Goal: Transaction & Acquisition: Download file/media

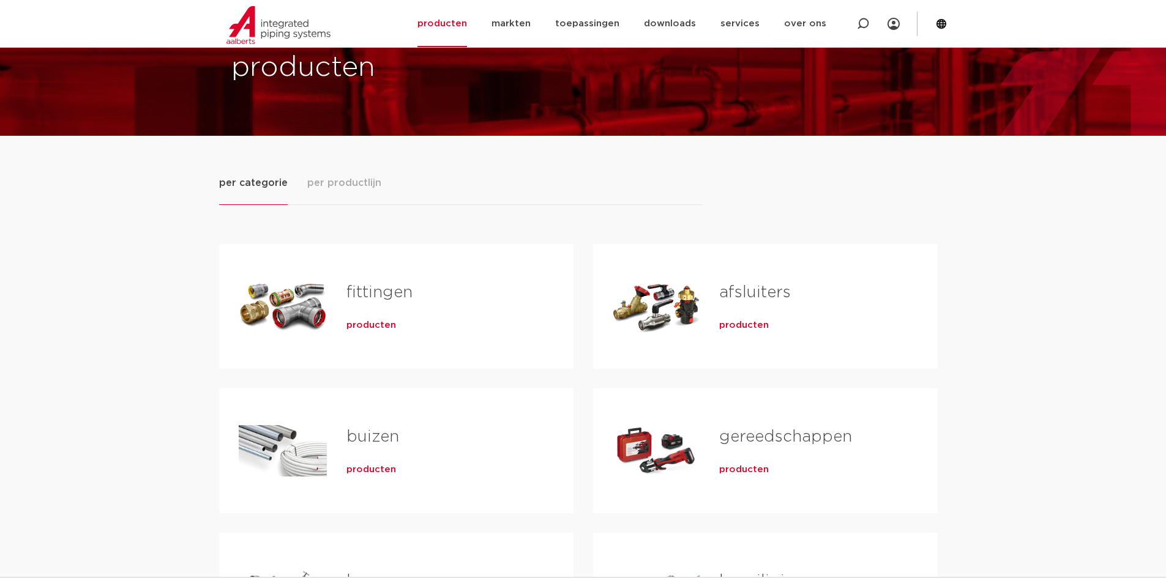
scroll to position [367, 0]
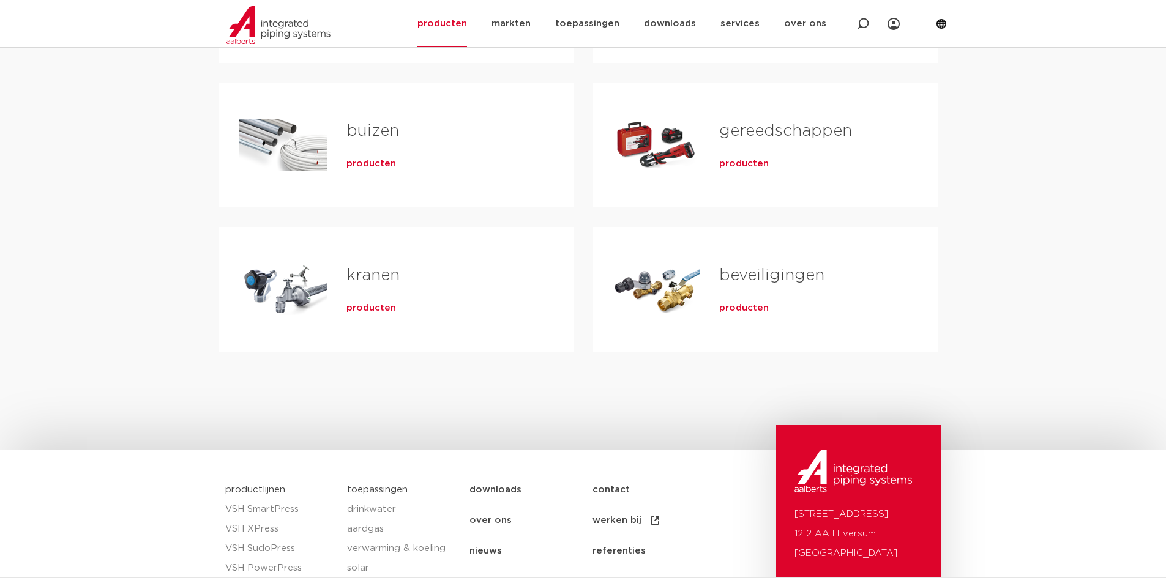
click at [489, 250] on div "kranen producten" at bounding box center [440, 290] width 227 height 86
click at [356, 307] on span "producten" at bounding box center [371, 308] width 50 height 12
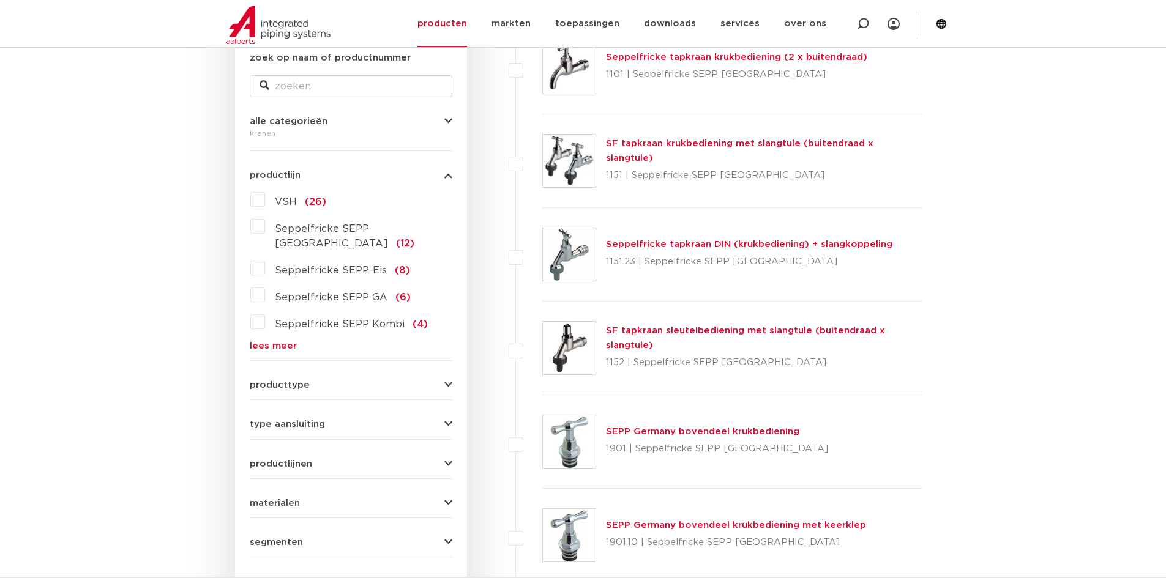
scroll to position [245, 0]
click at [283, 341] on link "lees meer" at bounding box center [351, 345] width 203 height 9
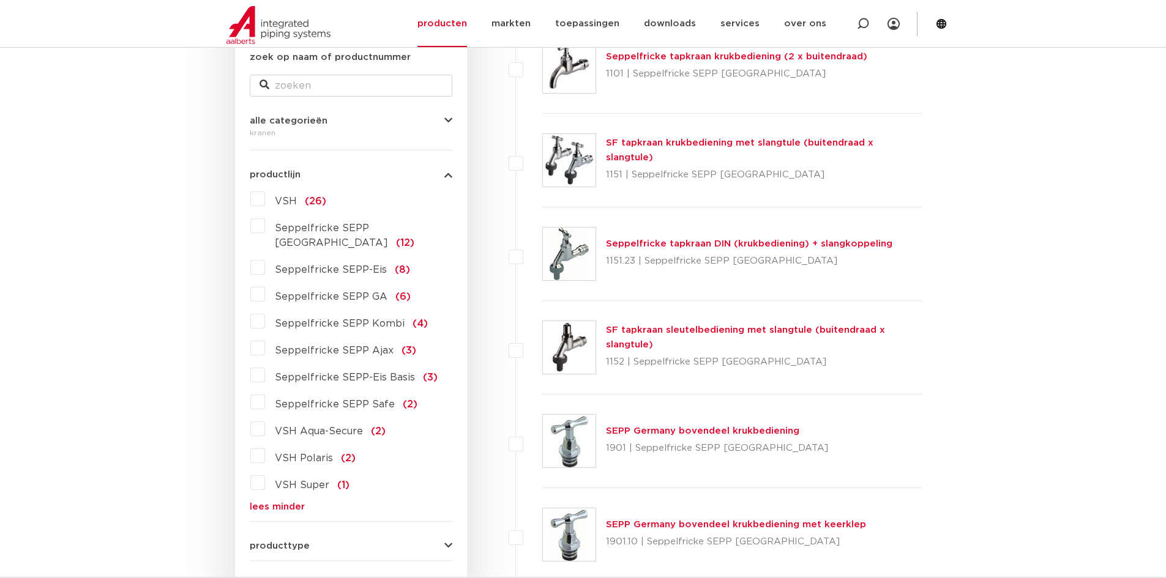
click at [265, 201] on label "VSH (26)" at bounding box center [295, 199] width 61 height 20
click at [0, 0] on input "VSH (26)" at bounding box center [0, 0] width 0 height 0
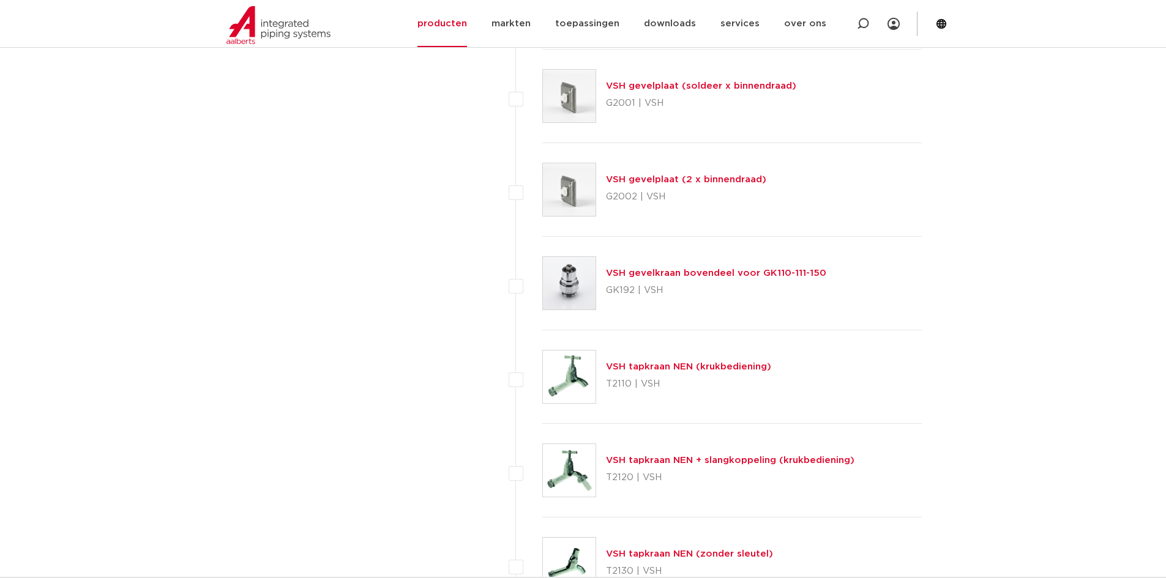
scroll to position [1959, 0]
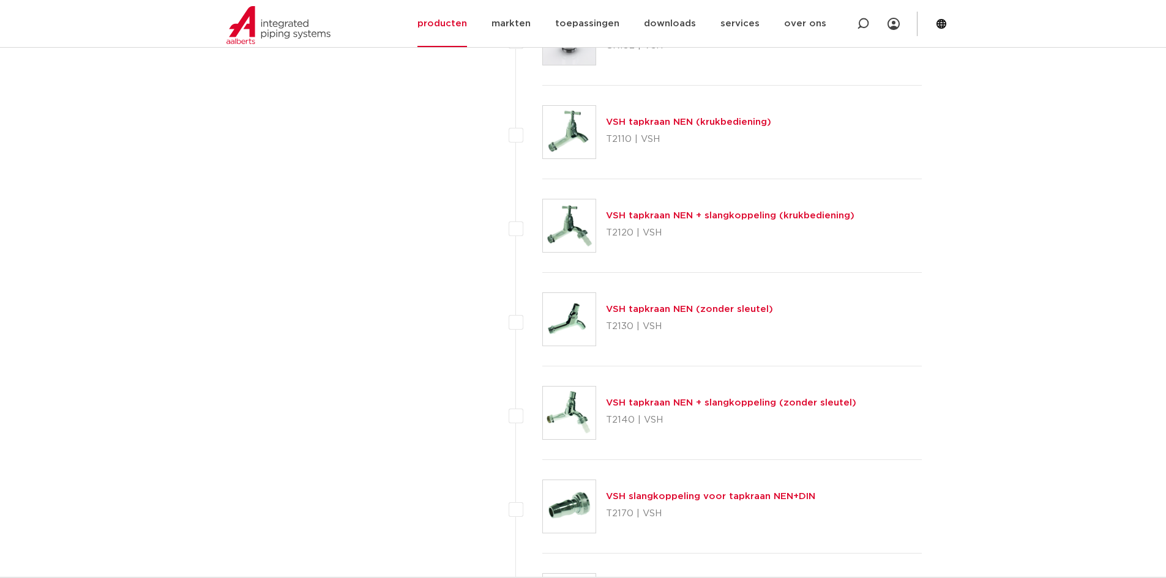
click at [720, 308] on link "VSH tapkraan NEN (zonder sleutel)" at bounding box center [689, 309] width 167 height 9
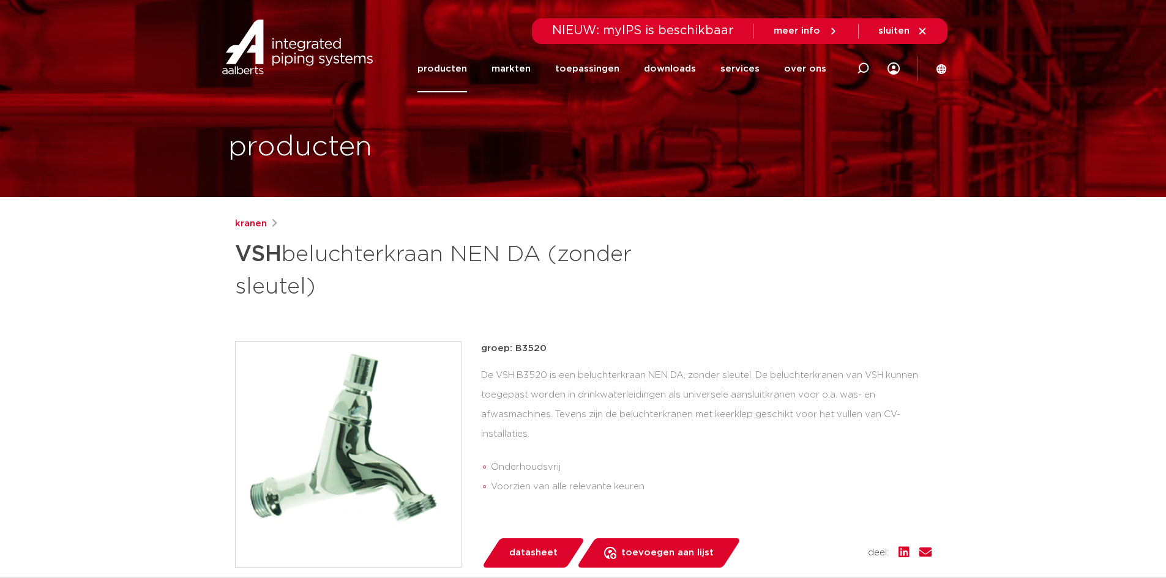
scroll to position [367, 0]
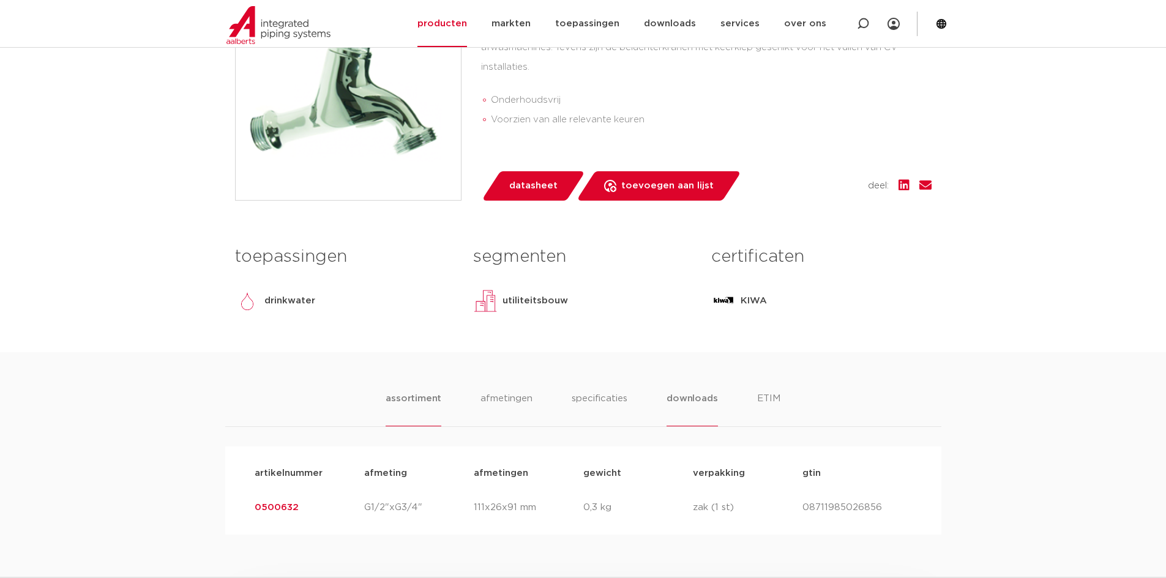
click at [690, 398] on li "downloads" at bounding box center [692, 409] width 51 height 35
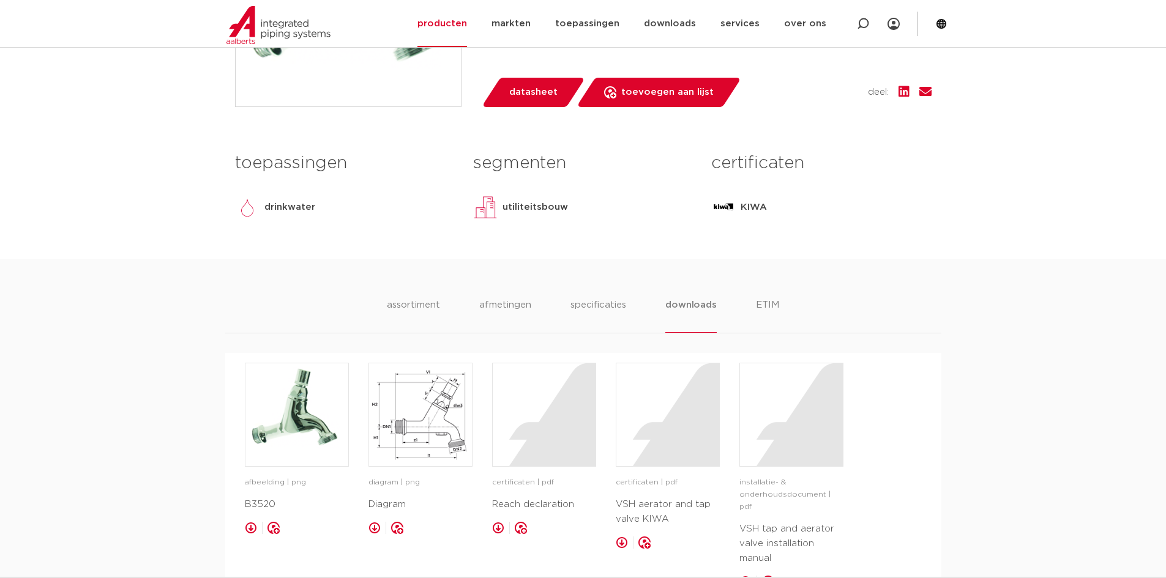
scroll to position [612, 0]
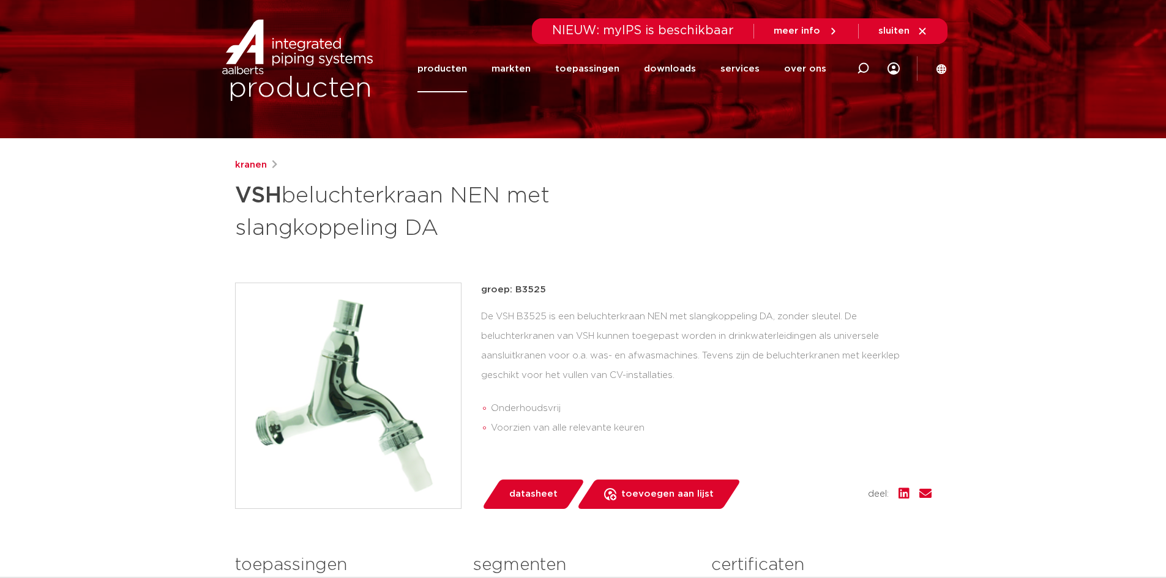
scroll to position [428, 0]
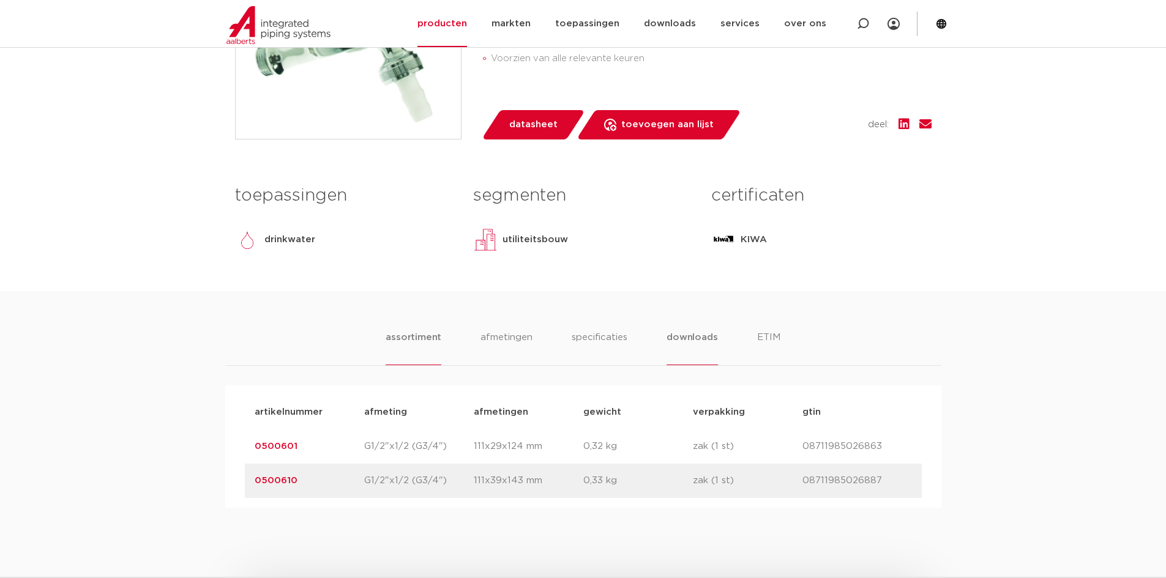
click at [664, 338] on ul "assortiment afmetingen specificaties downloads ETIM" at bounding box center [583, 348] width 394 height 35
click at [680, 339] on li "downloads" at bounding box center [692, 348] width 51 height 35
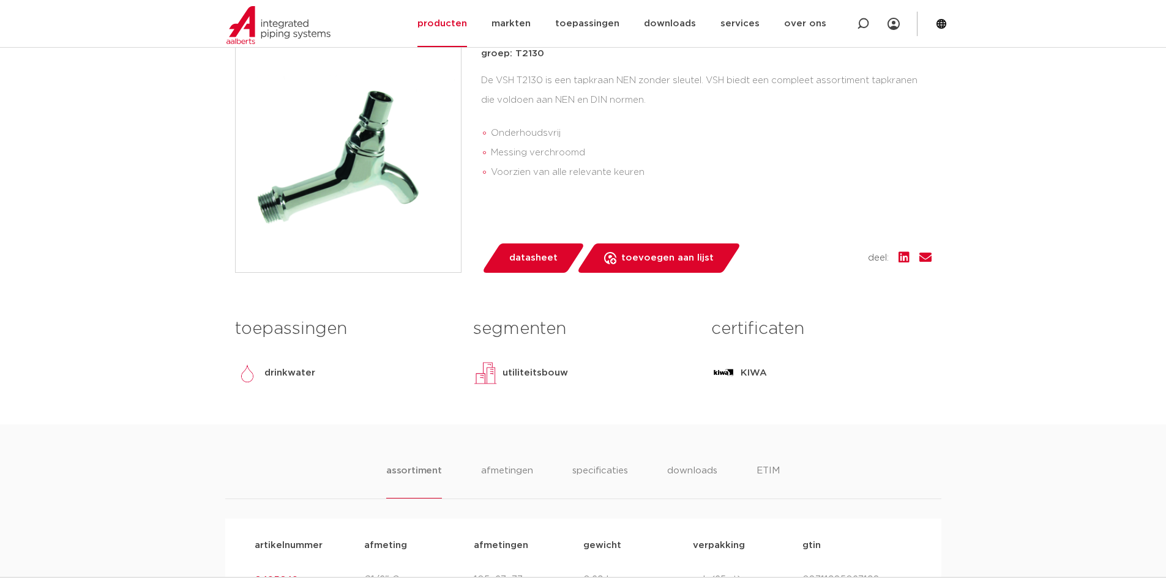
scroll to position [428, 0]
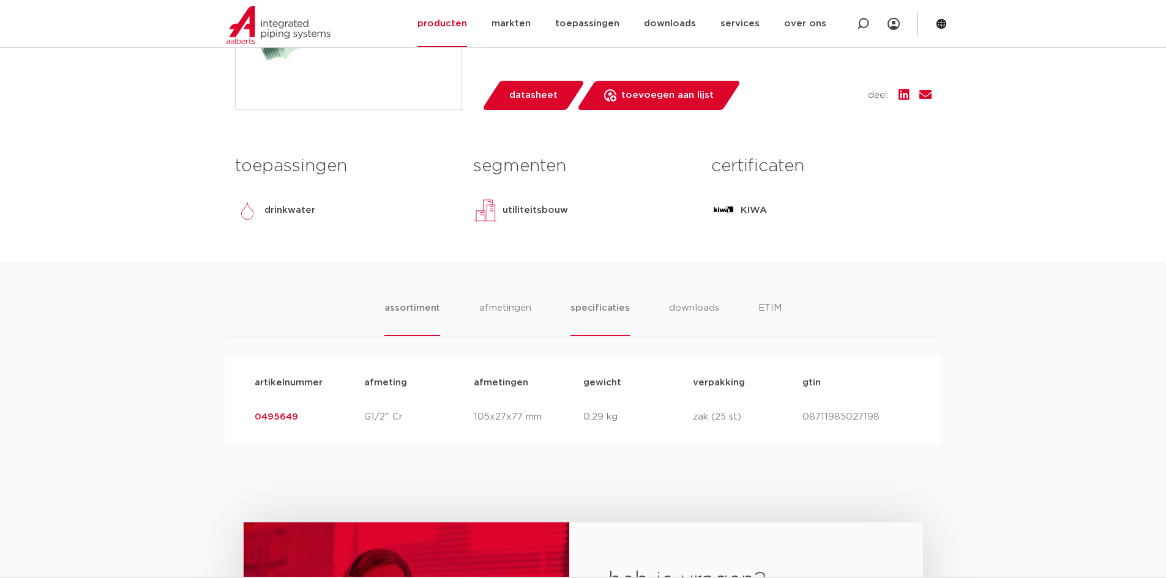
click at [603, 312] on li "specificaties" at bounding box center [599, 318] width 59 height 35
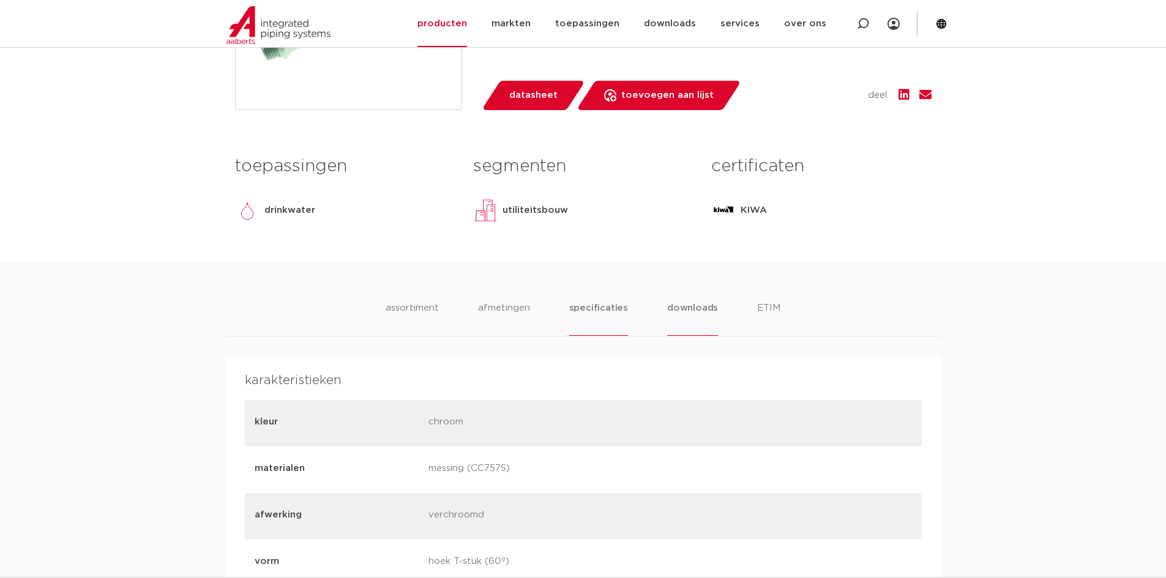
drag, startPoint x: 702, startPoint y: 311, endPoint x: 711, endPoint y: 308, distance: 9.5
click at [701, 311] on li "downloads" at bounding box center [692, 318] width 51 height 35
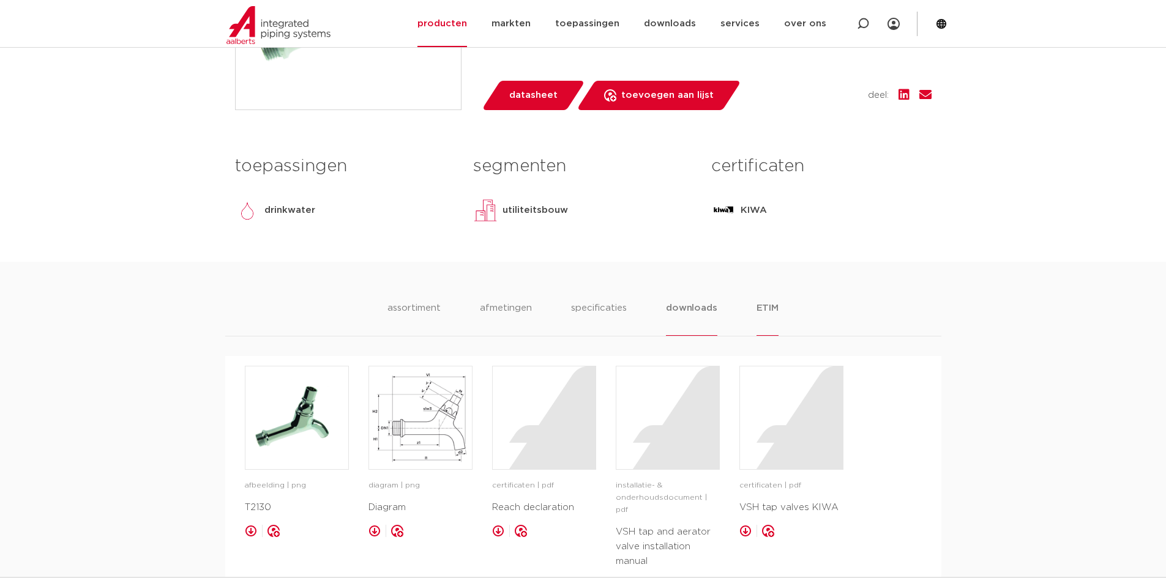
click at [763, 311] on li "ETIM" at bounding box center [768, 318] width 22 height 35
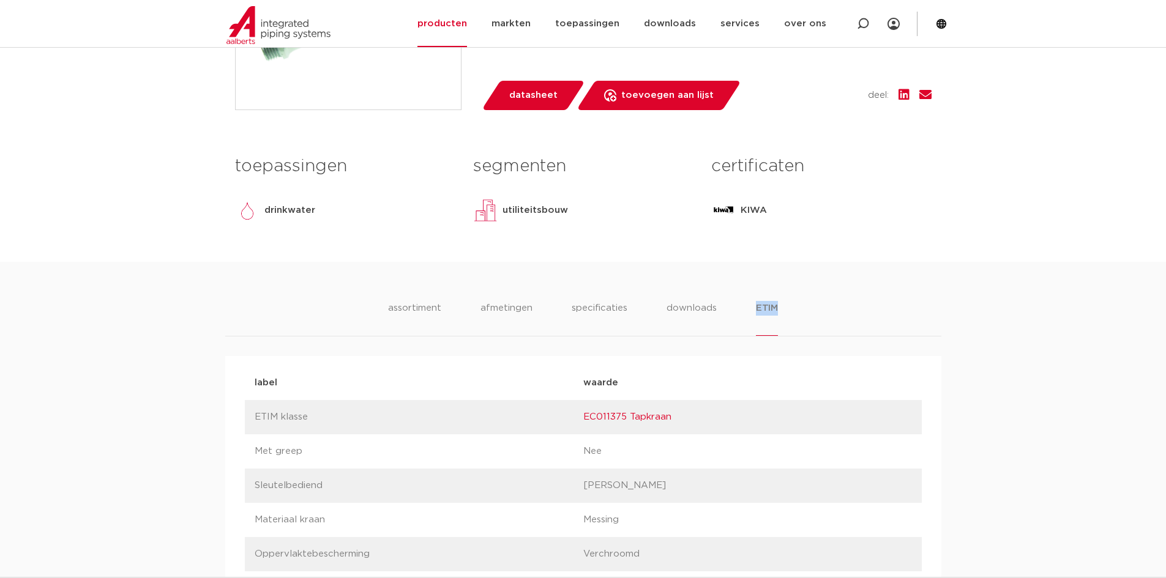
click at [763, 311] on li "ETIM" at bounding box center [767, 318] width 22 height 35
click at [708, 307] on li "downloads" at bounding box center [691, 318] width 51 height 35
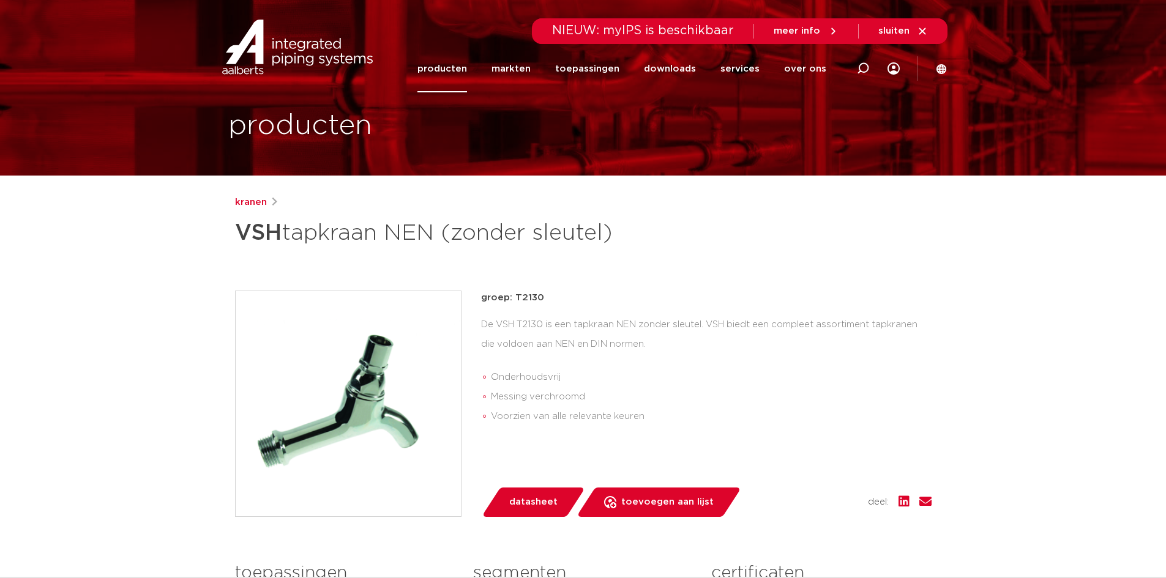
scroll to position [0, 0]
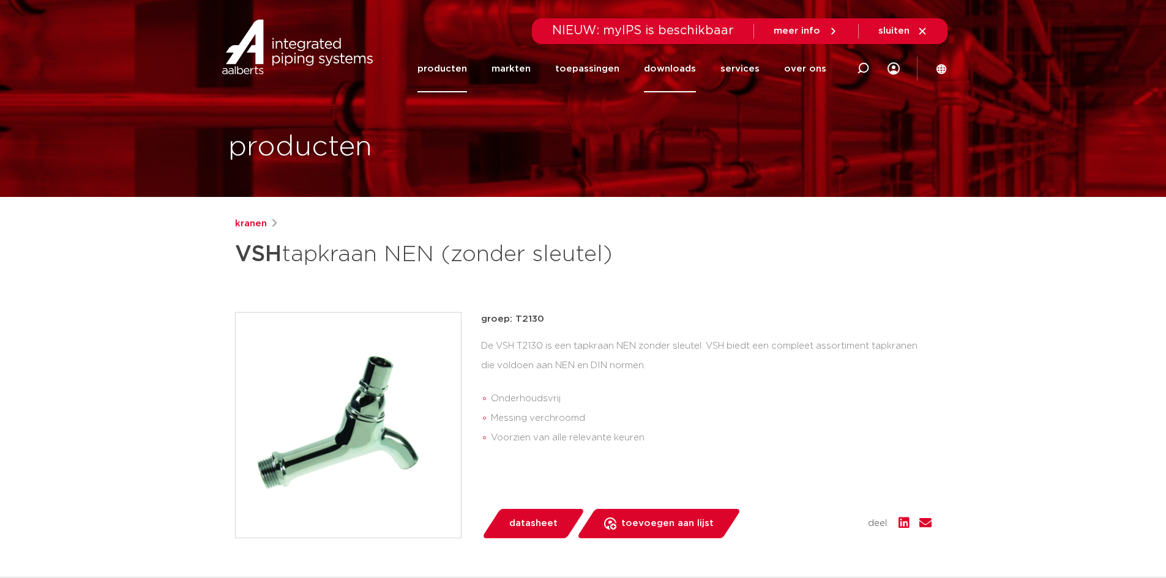
click at [692, 68] on link "downloads" at bounding box center [670, 68] width 52 height 47
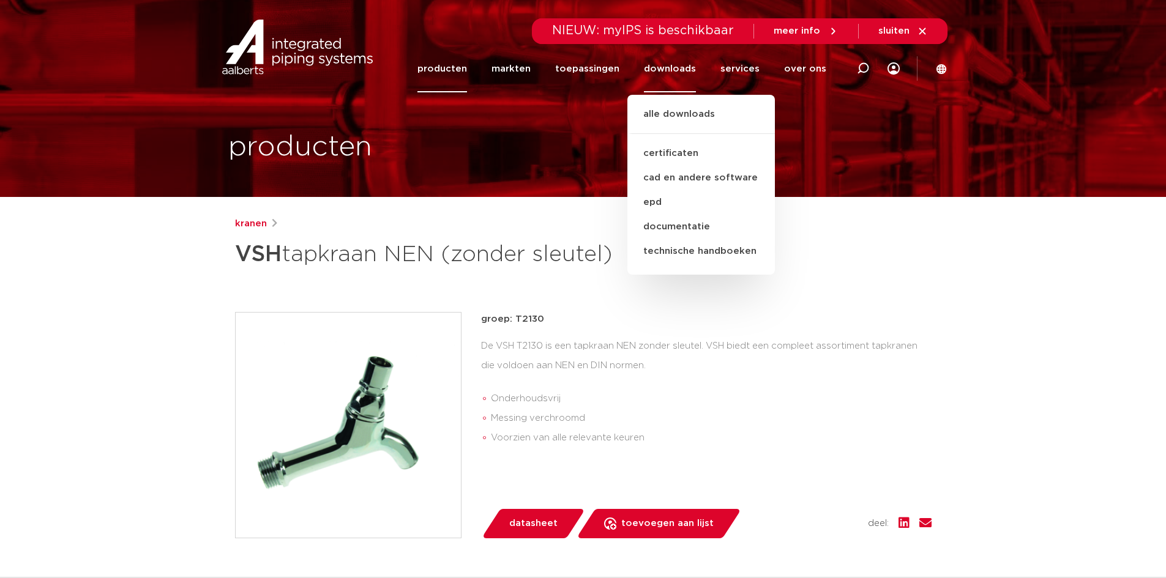
drag, startPoint x: 322, startPoint y: 239, endPoint x: 269, endPoint y: 182, distance: 78.0
click at [326, 239] on h1 "VSH tapkraan NEN (zonder sleutel)" at bounding box center [465, 254] width 460 height 37
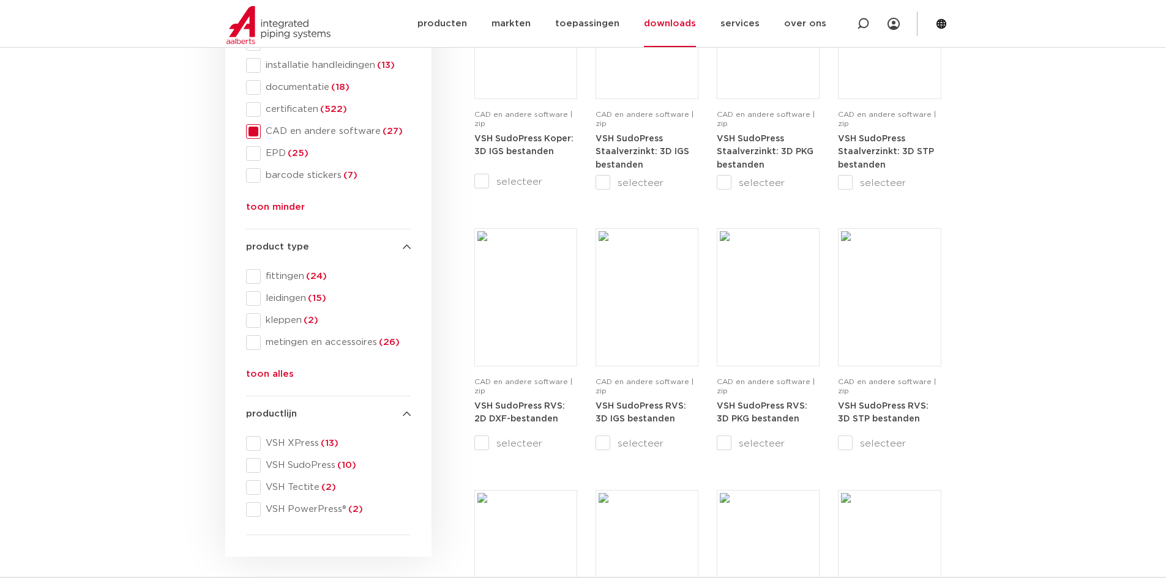
scroll to position [306, 0]
click at [280, 375] on button "toon alles" at bounding box center [270, 377] width 48 height 20
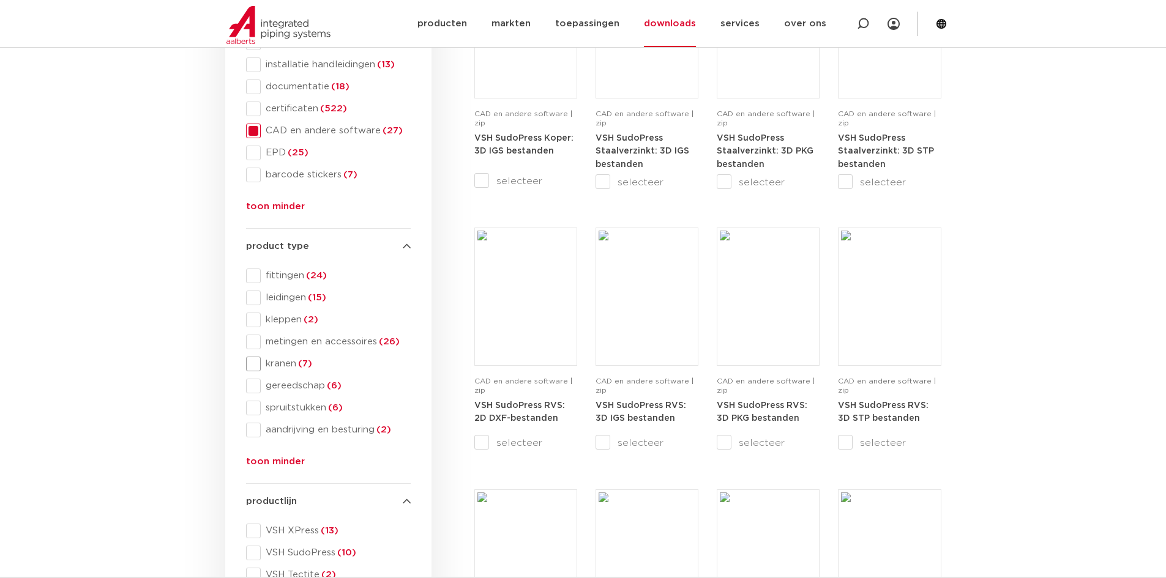
click at [291, 358] on span "kranen (7)" at bounding box center [336, 364] width 150 height 12
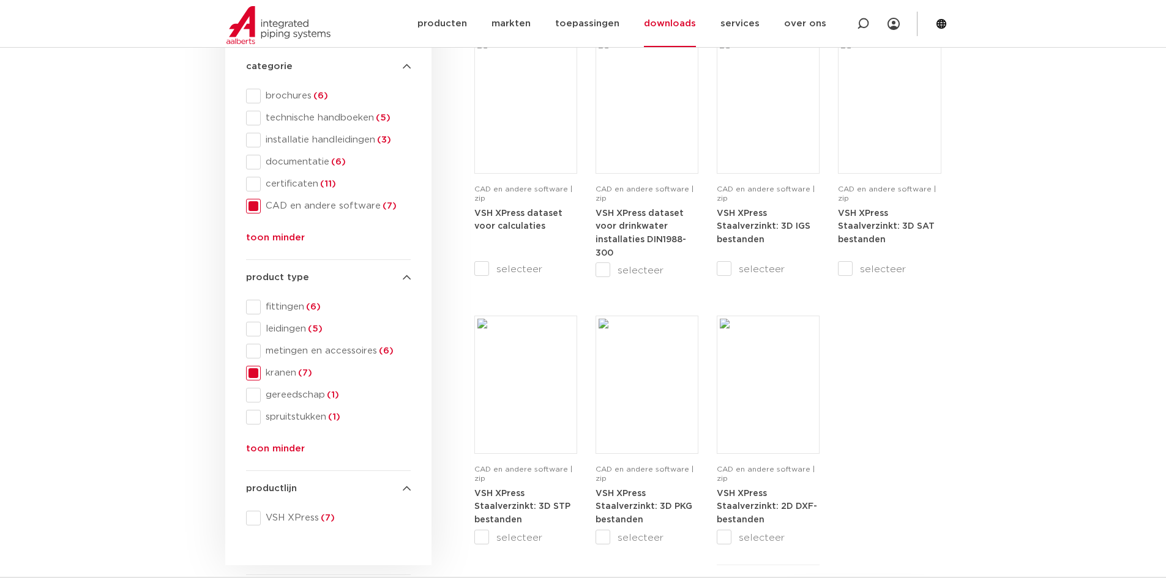
scroll to position [184, 0]
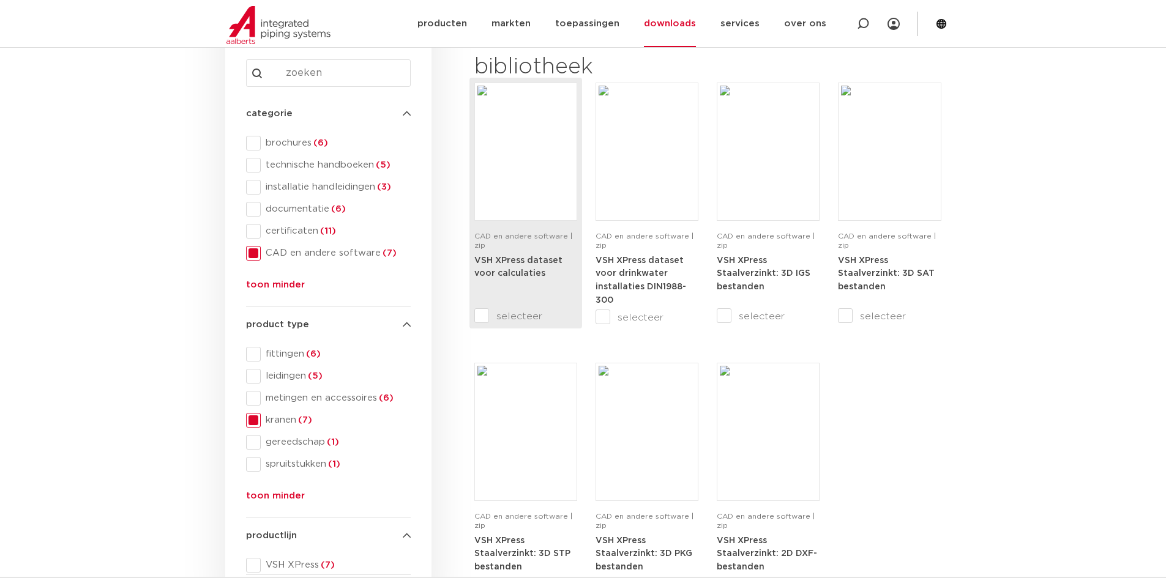
click at [495, 100] on img at bounding box center [525, 152] width 97 height 132
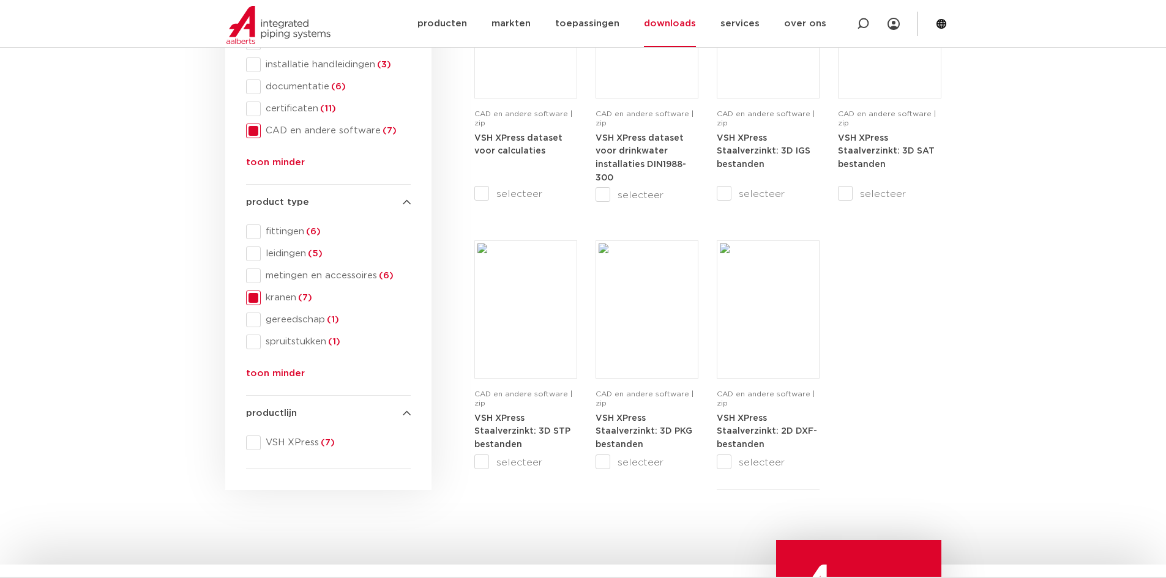
scroll to position [245, 0]
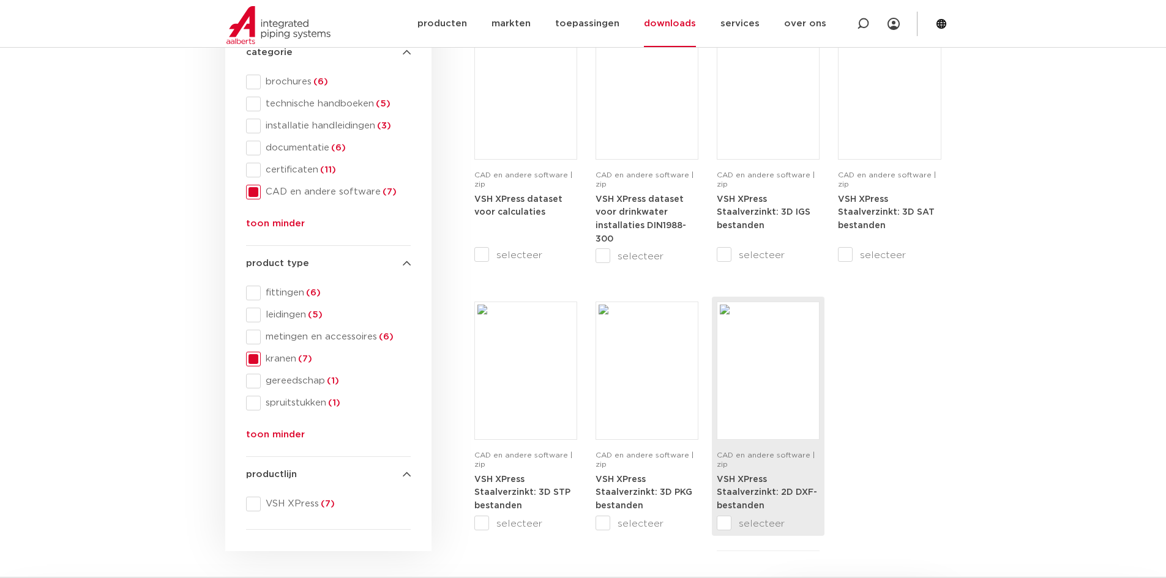
click at [798, 417] on img at bounding box center [768, 371] width 97 height 132
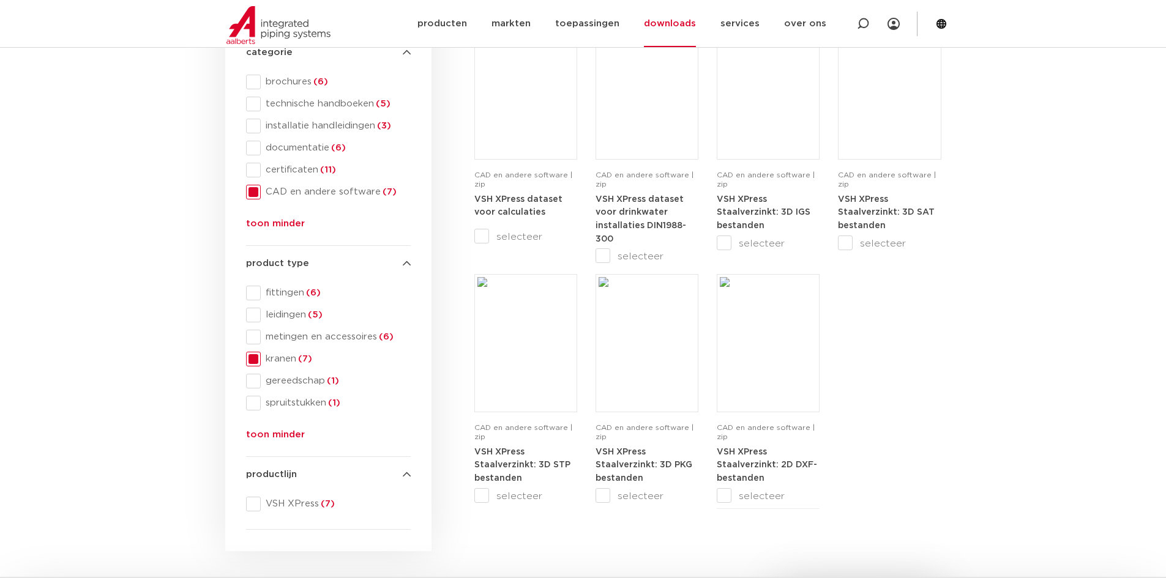
click at [292, 225] on button "toon minder" at bounding box center [275, 227] width 59 height 20
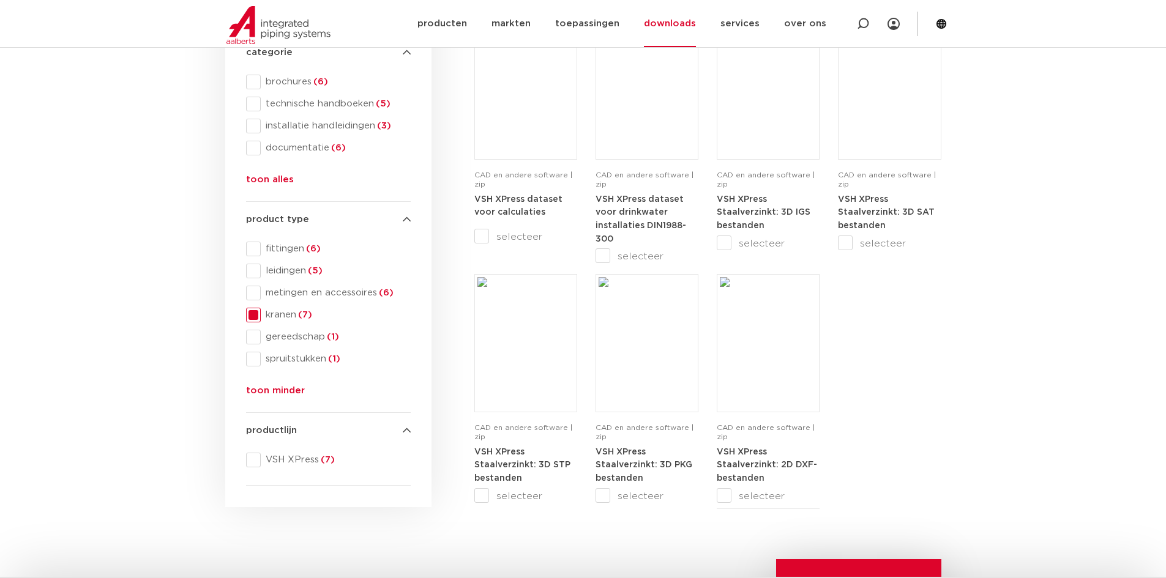
click at [277, 180] on button "toon alles" at bounding box center [270, 183] width 48 height 20
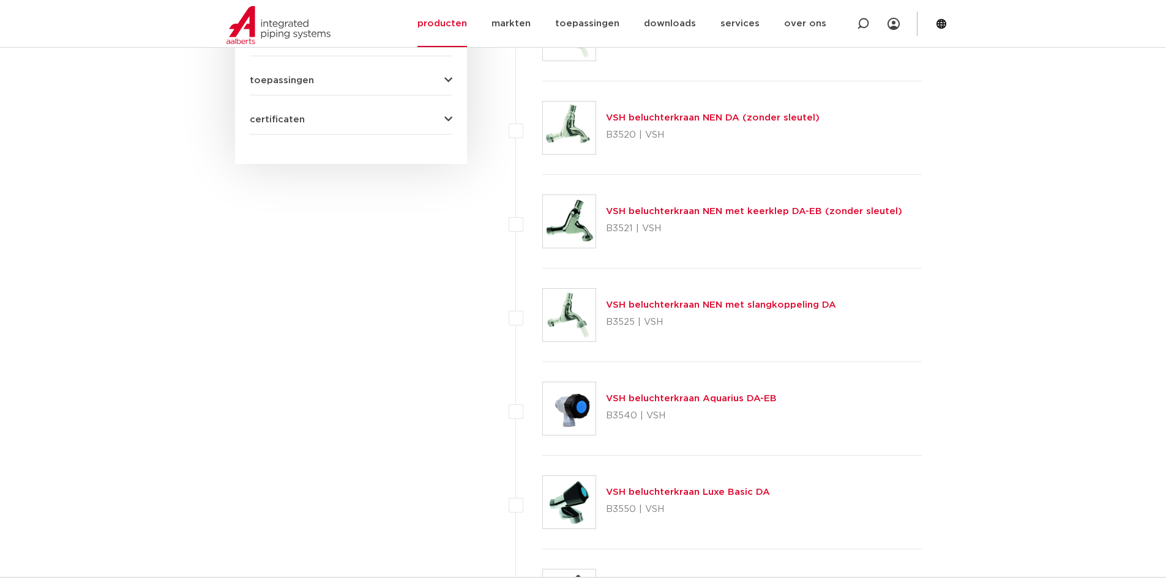
scroll to position [612, 0]
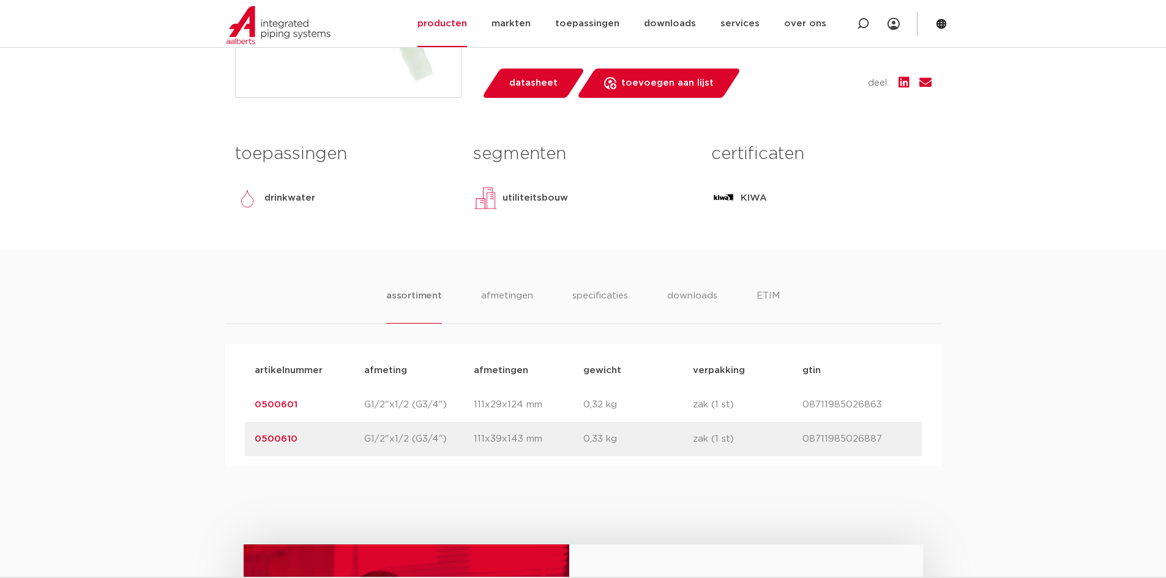
scroll to position [551, 0]
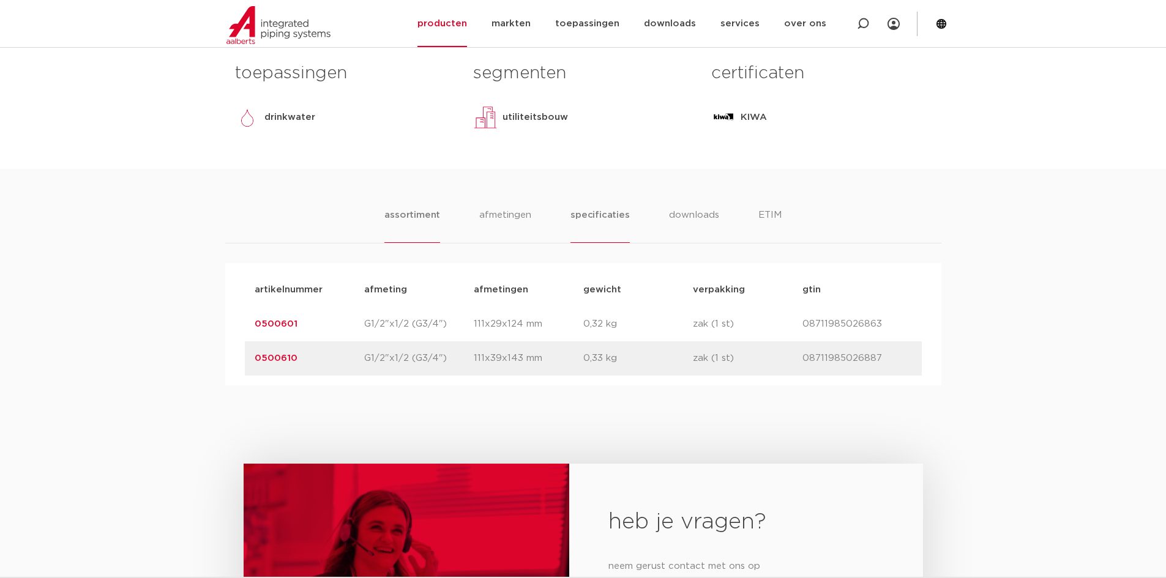
click at [605, 221] on li "specificaties" at bounding box center [599, 225] width 59 height 35
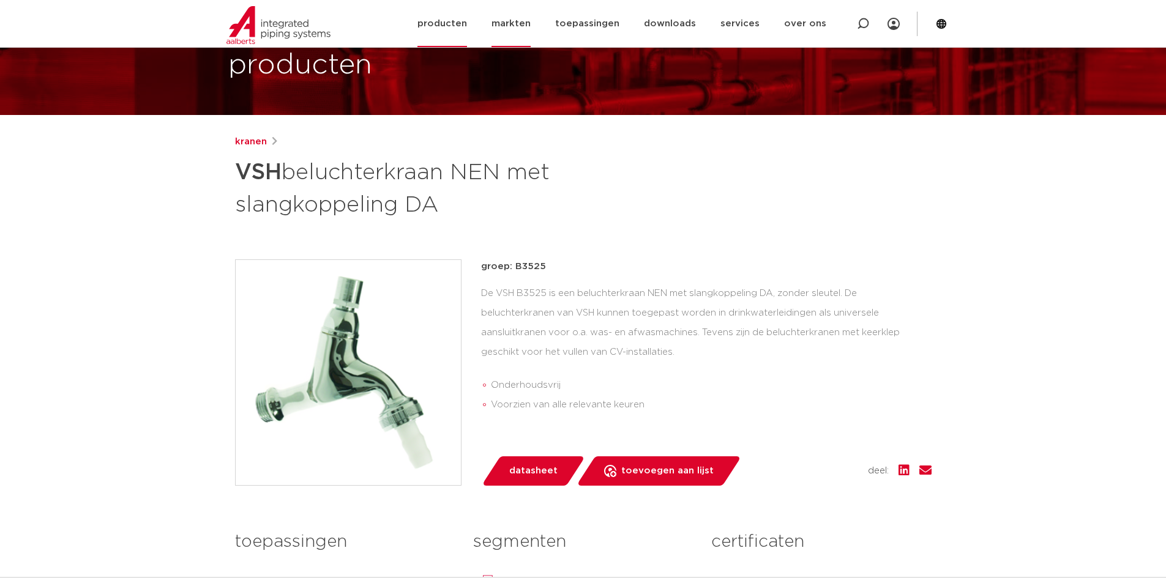
scroll to position [0, 0]
